Goal: Task Accomplishment & Management: Use online tool/utility

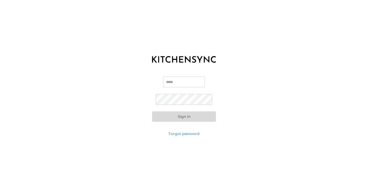
type input "**********"
click at [184, 116] on button "Sign in" at bounding box center [184, 116] width 64 height 10
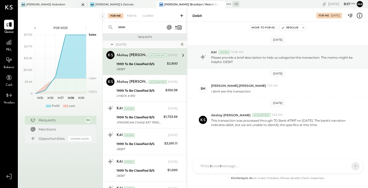
click at [57, 5] on div "[PERSON_NAME] Hoboken" at bounding box center [48, 4] width 61 height 5
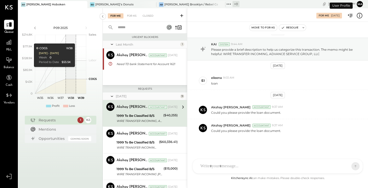
scroll to position [2, 0]
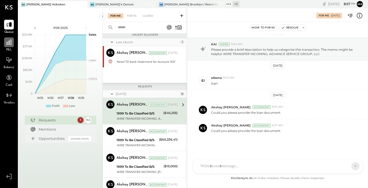
click at [9, 45] on icon at bounding box center [9, 42] width 7 height 7
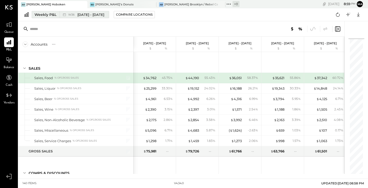
click at [50, 14] on div "Weekly P&L" at bounding box center [45, 14] width 22 height 5
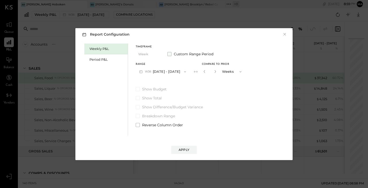
click at [168, 53] on span at bounding box center [169, 54] width 4 height 4
click at [160, 72] on button "[DATE]" at bounding box center [151, 71] width 30 height 9
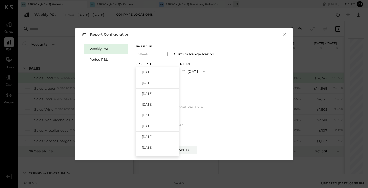
click at [206, 88] on label "Show Budget" at bounding box center [175, 88] width 79 height 5
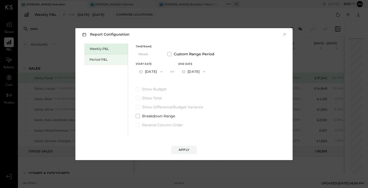
click at [102, 62] on div "Period P&L" at bounding box center [105, 59] width 43 height 11
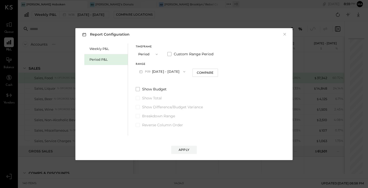
click at [157, 55] on icon "button" at bounding box center [157, 54] width 4 height 4
click at [147, 71] on div "YTD" at bounding box center [148, 72] width 25 height 9
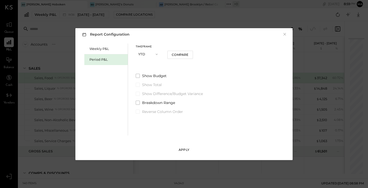
click at [188, 148] on div "Apply" at bounding box center [184, 149] width 11 height 4
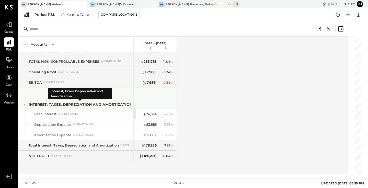
scroll to position [1294, 0]
